Goal: Register for event/course

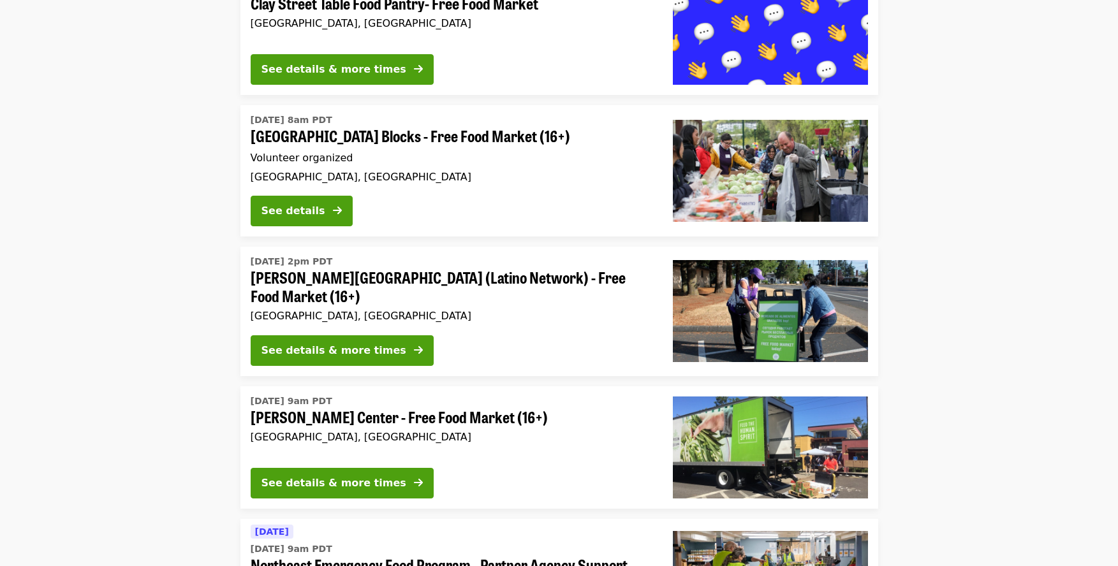
scroll to position [330, 0]
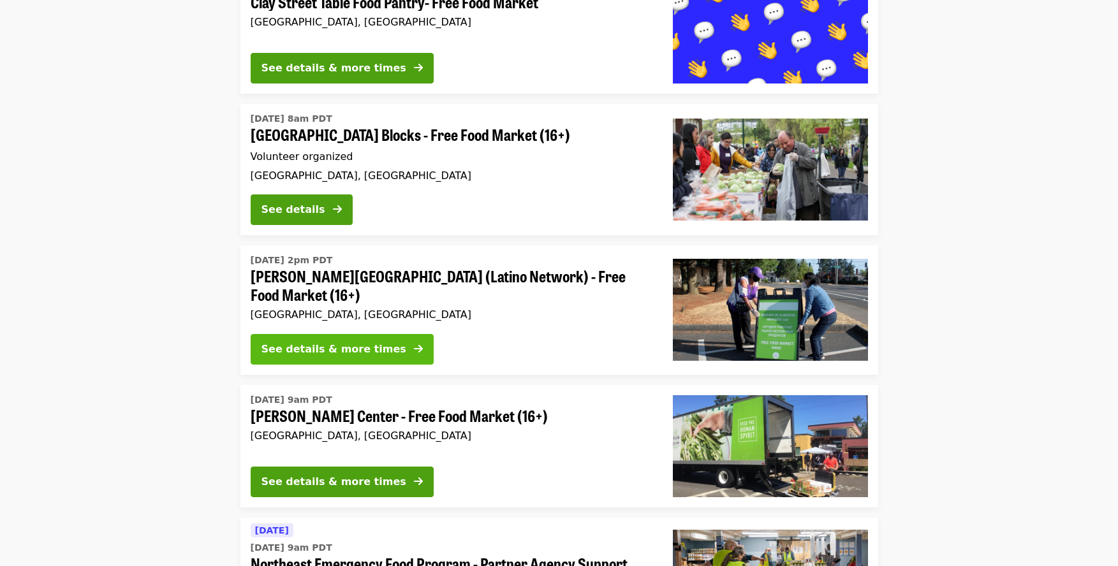
click at [380, 342] on div "See details & more times" at bounding box center [333, 349] width 145 height 15
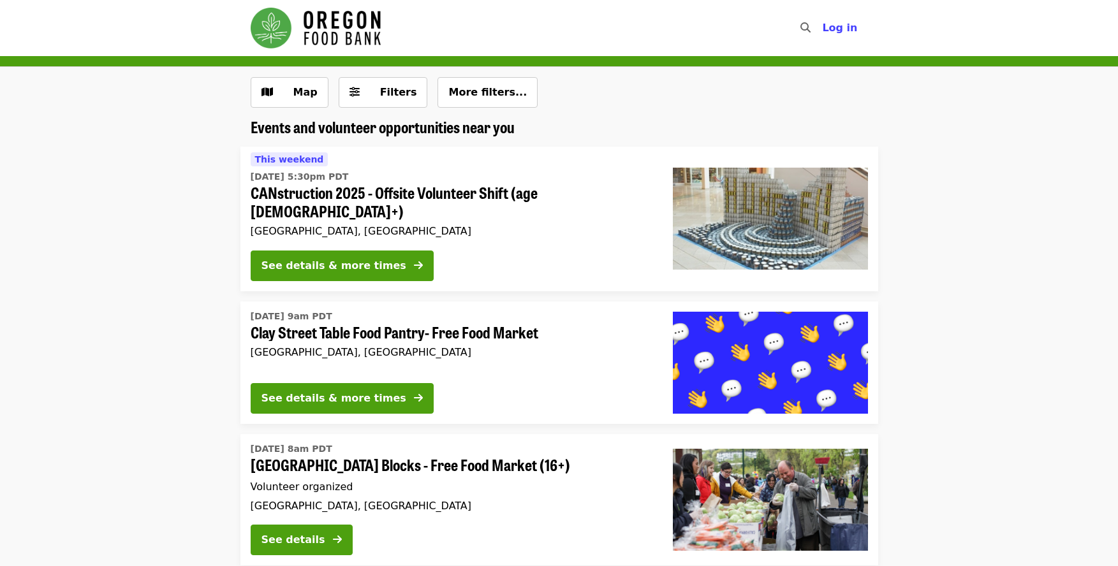
scroll to position [330, 0]
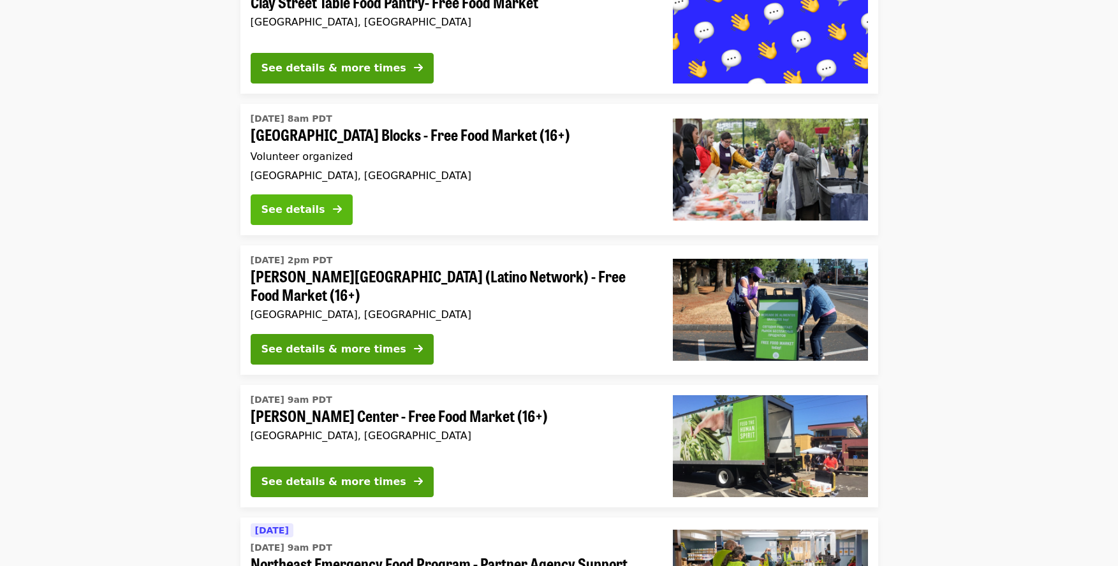
click at [326, 194] on button "See details" at bounding box center [302, 209] width 102 height 31
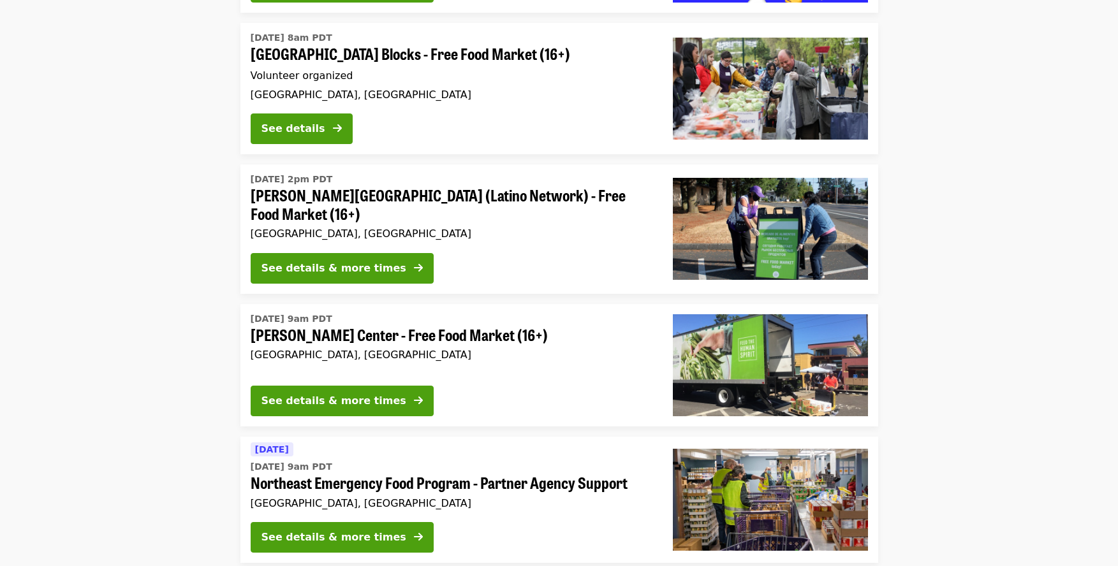
scroll to position [414, 0]
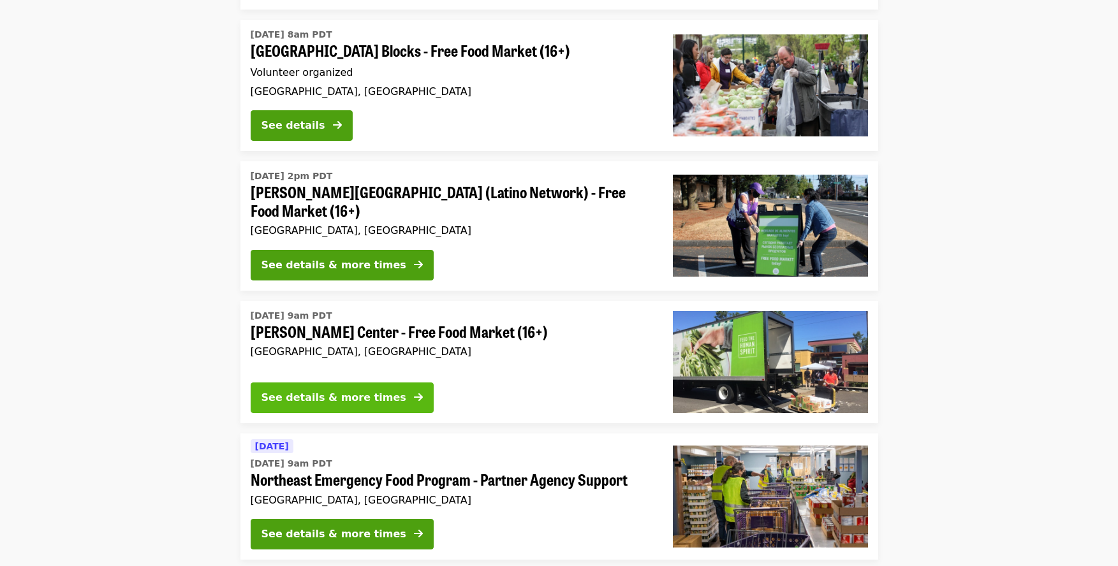
click at [366, 390] on div "See details & more times" at bounding box center [333, 397] width 145 height 15
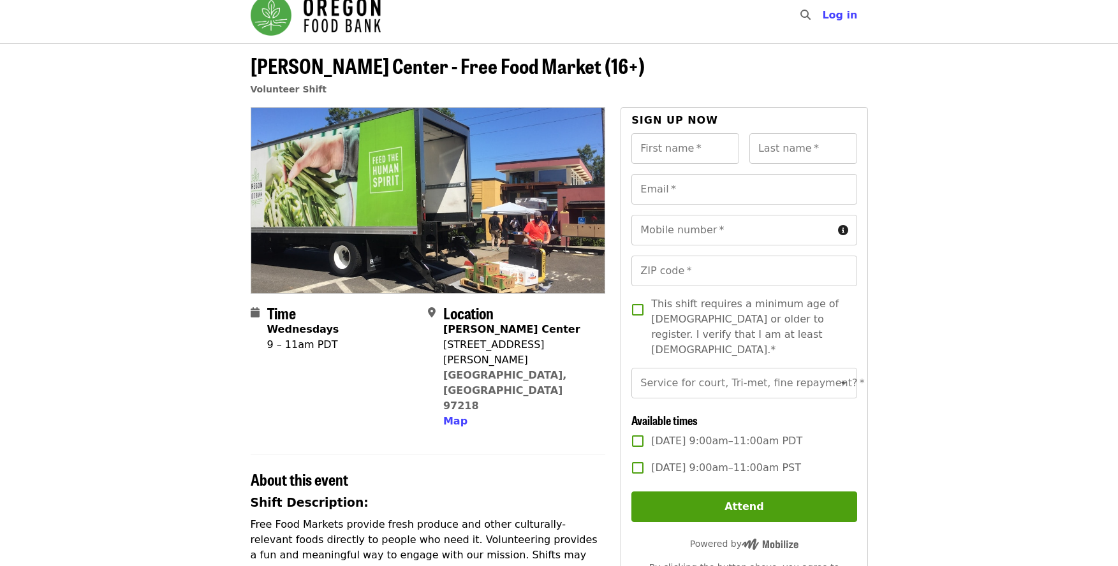
scroll to position [22, 0]
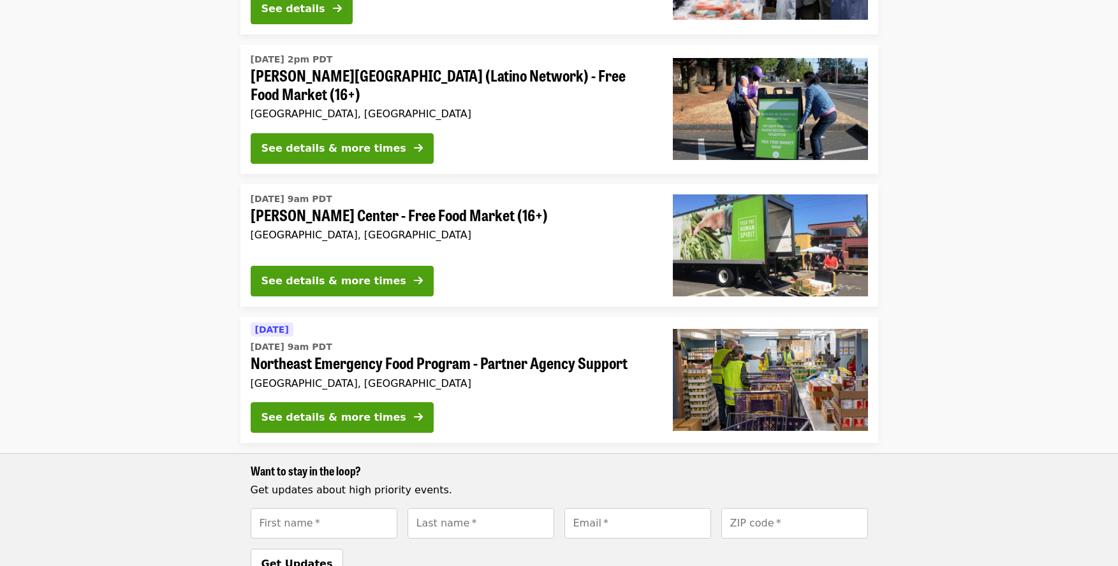
scroll to position [531, 0]
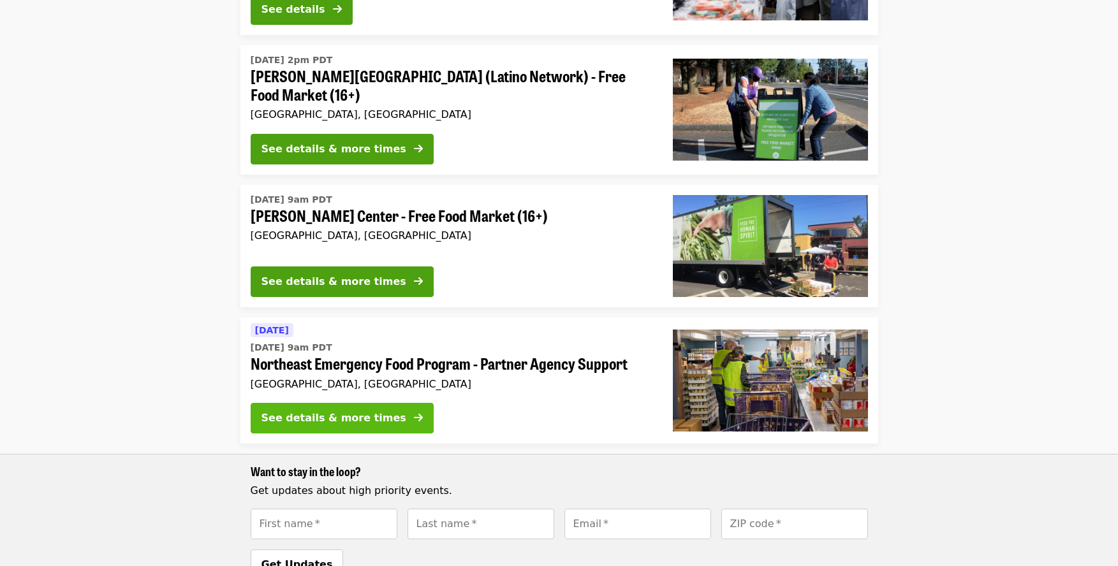
click at [351, 411] on div "See details & more times" at bounding box center [333, 418] width 145 height 15
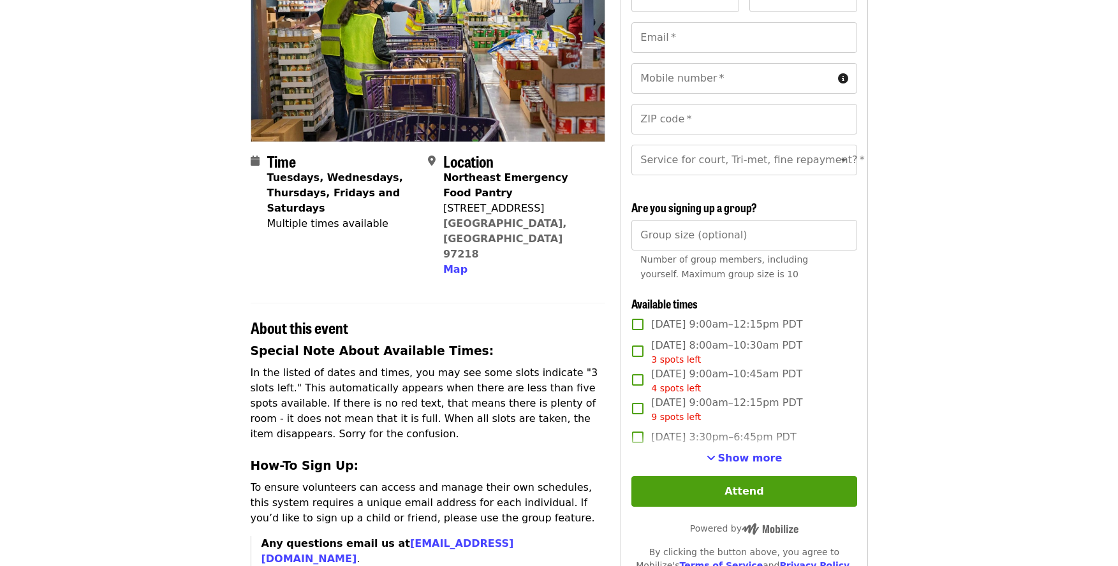
scroll to position [172, 0]
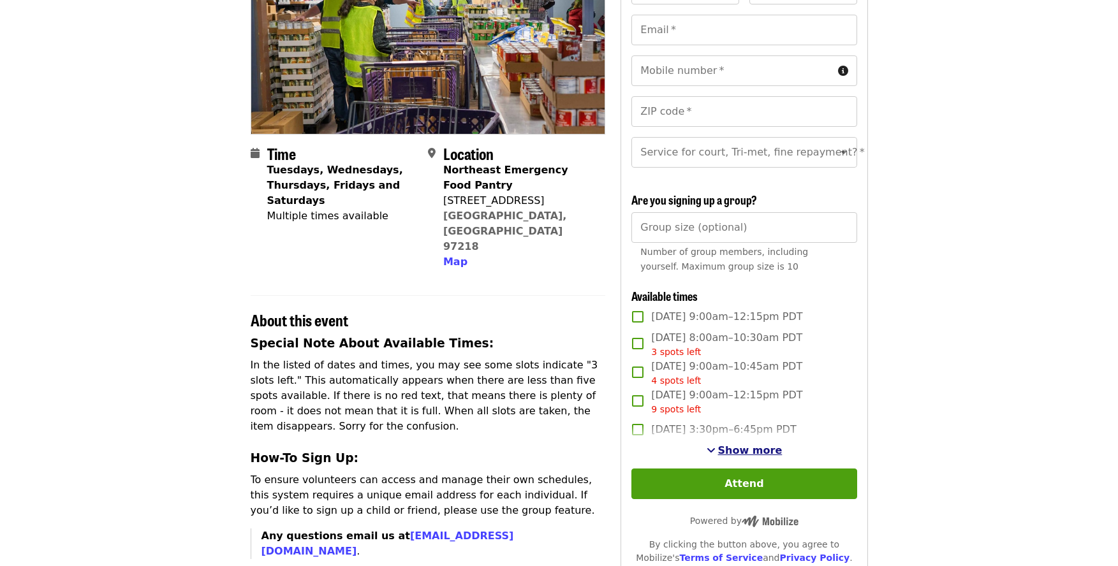
click at [756, 455] on span "Show more" at bounding box center [750, 450] width 64 height 12
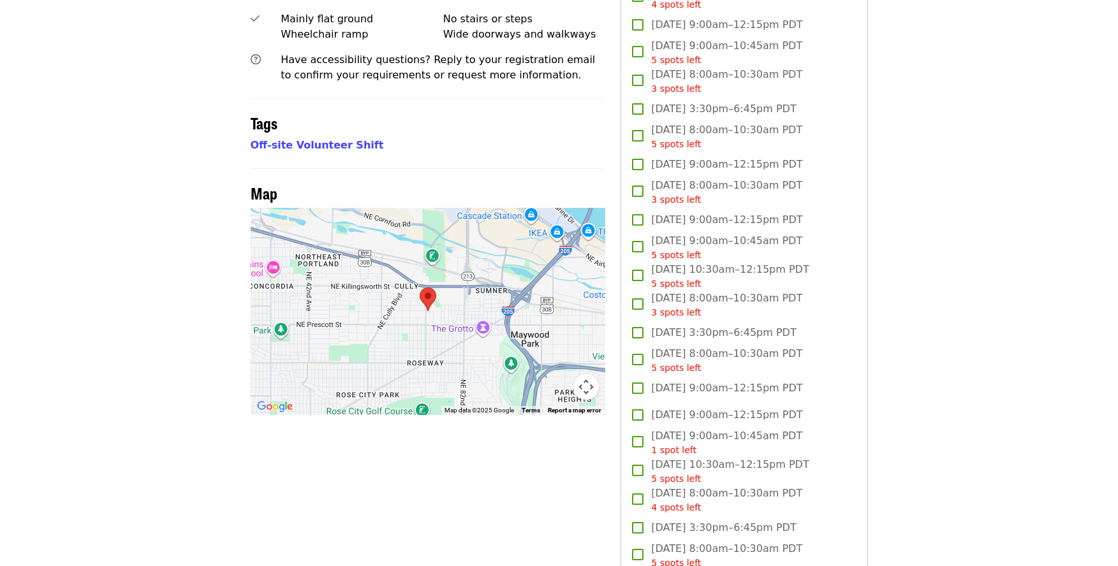
scroll to position [0, 0]
